Goal: Task Accomplishment & Management: Manage account settings

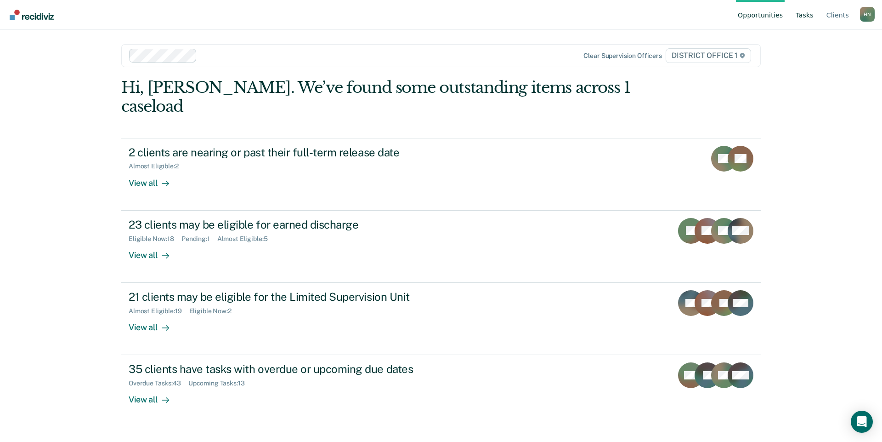
click at [804, 19] on link "Tasks" at bounding box center [805, 14] width 22 height 29
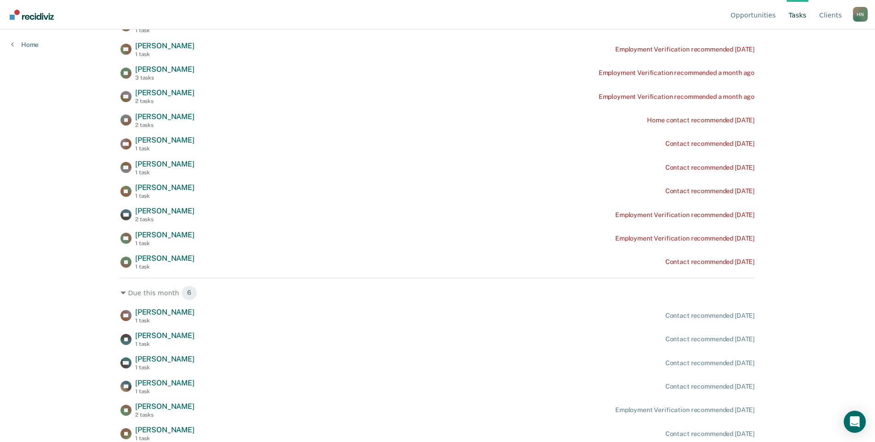
scroll to position [356, 0]
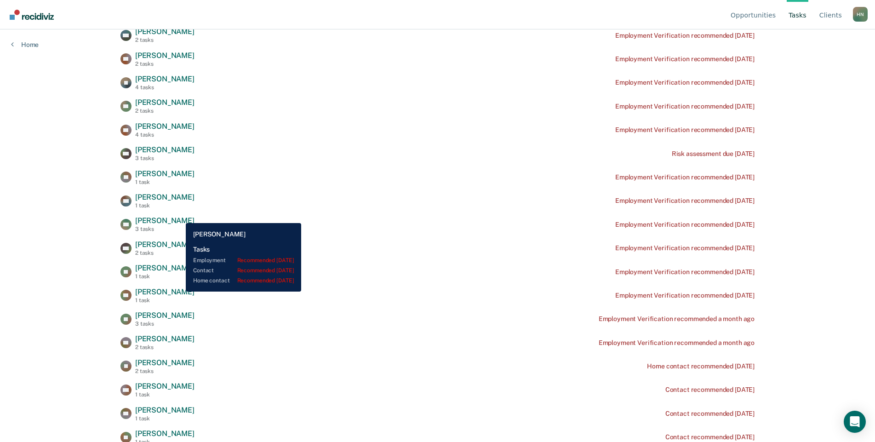
click at [179, 216] on div "[PERSON_NAME] 3 tasks" at bounding box center [164, 224] width 59 height 16
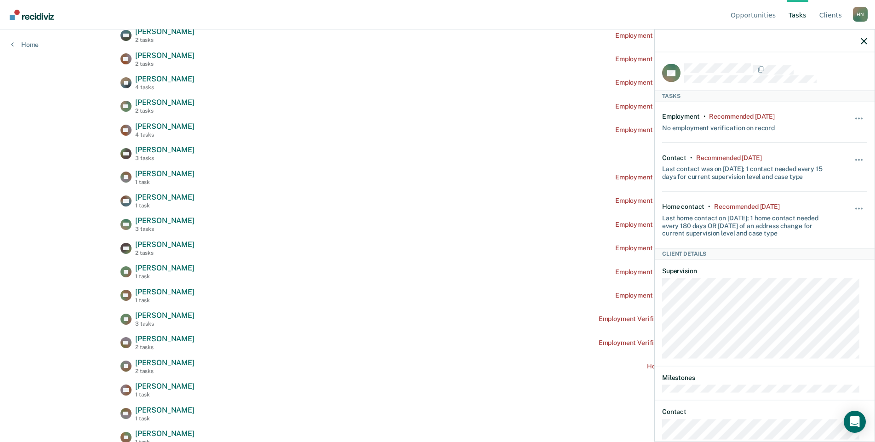
scroll to position [72, 0]
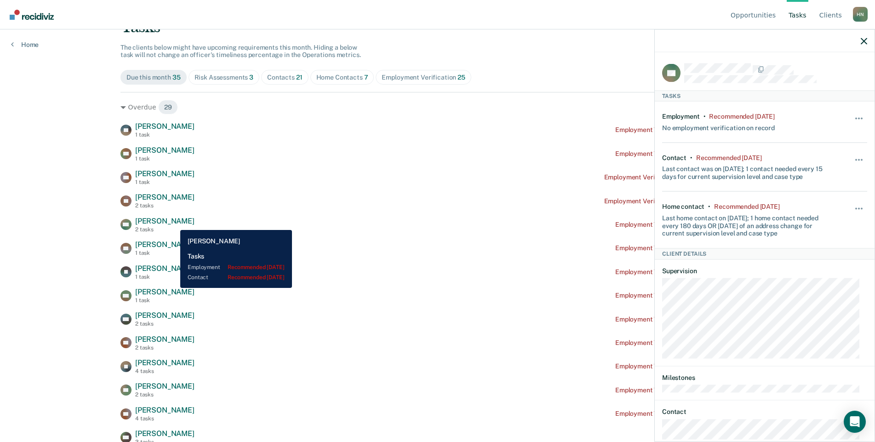
click at [173, 223] on span "[PERSON_NAME]" at bounding box center [164, 220] width 59 height 9
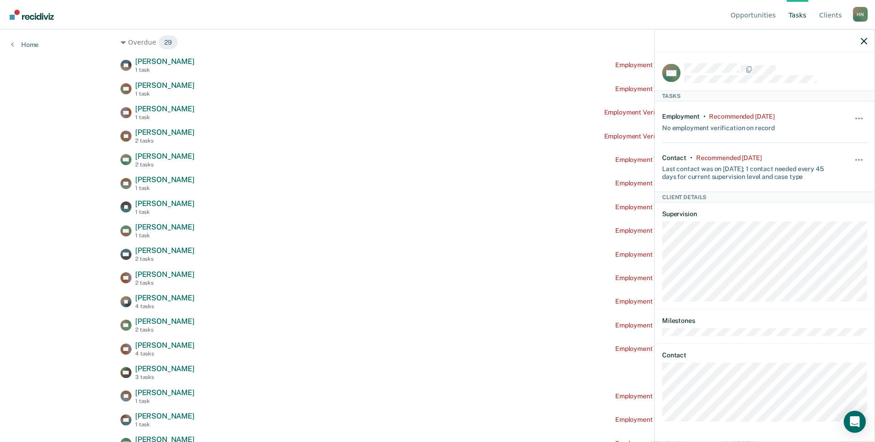
scroll to position [137, 0]
